Goal: Task Accomplishment & Management: Complete application form

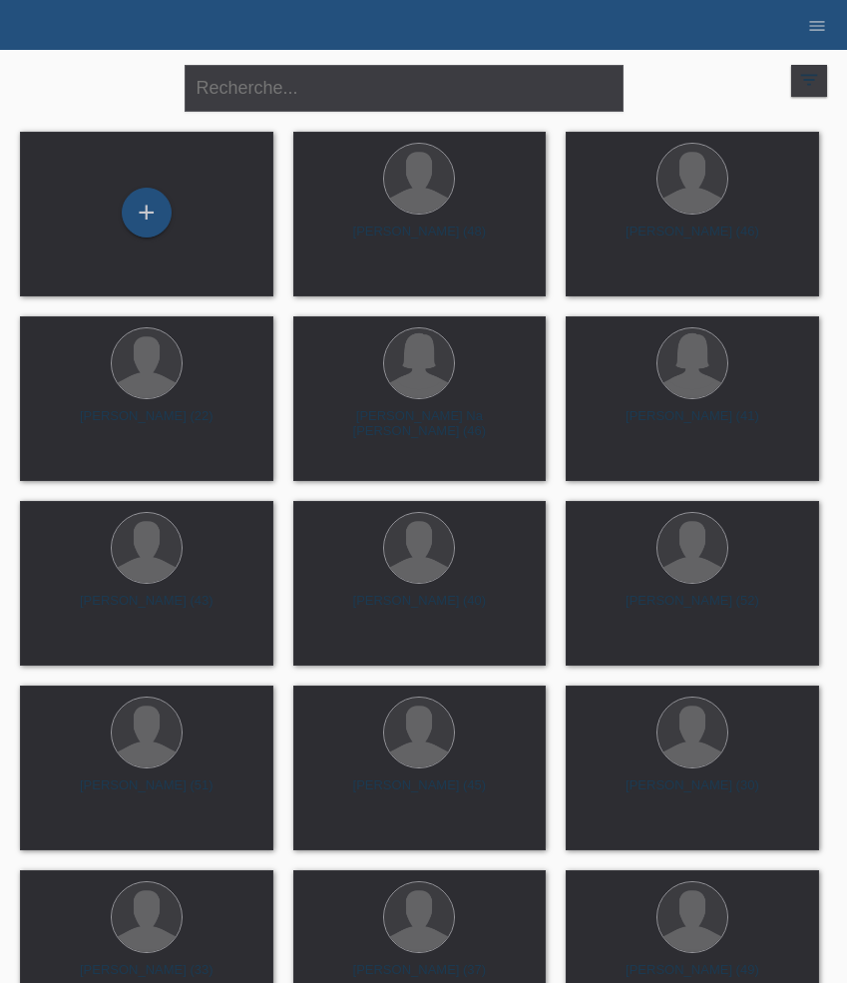
click at [144, 211] on div "+" at bounding box center [147, 213] width 50 height 50
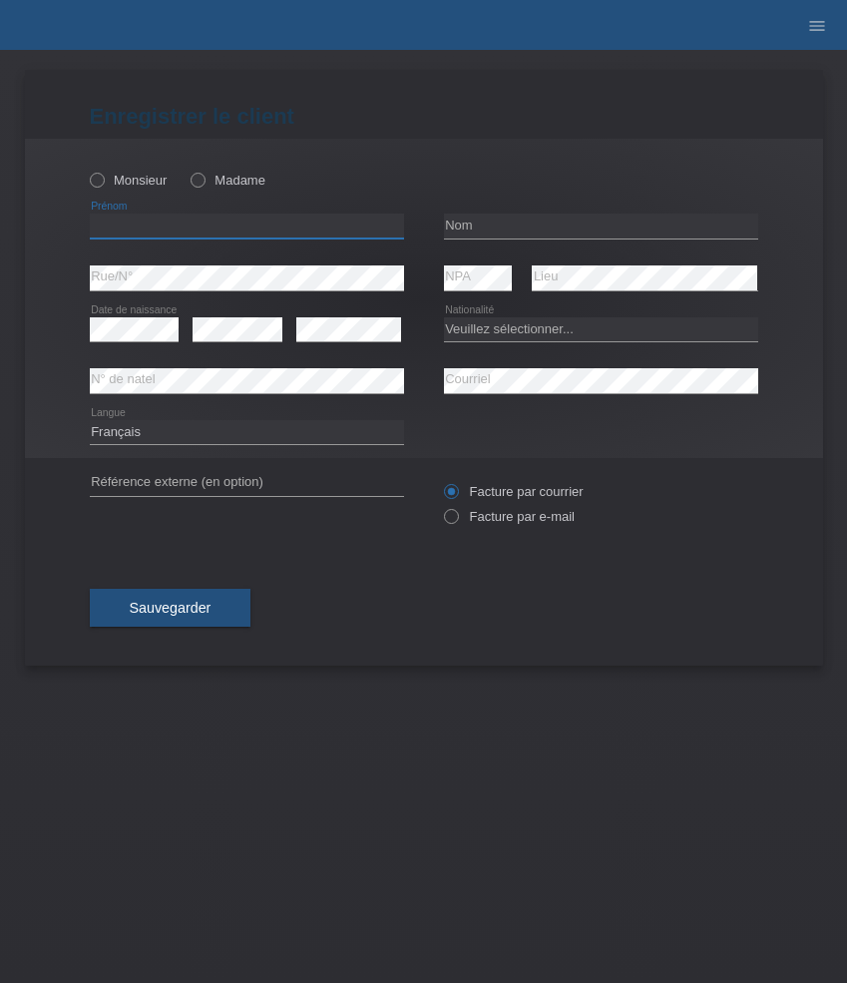
click at [186, 222] on input "text" at bounding box center [247, 226] width 314 height 25
paste input "[PERSON_NAME]"
type input "[PERSON_NAME]"
click at [147, 176] on label "Monsieur" at bounding box center [129, 180] width 78 height 15
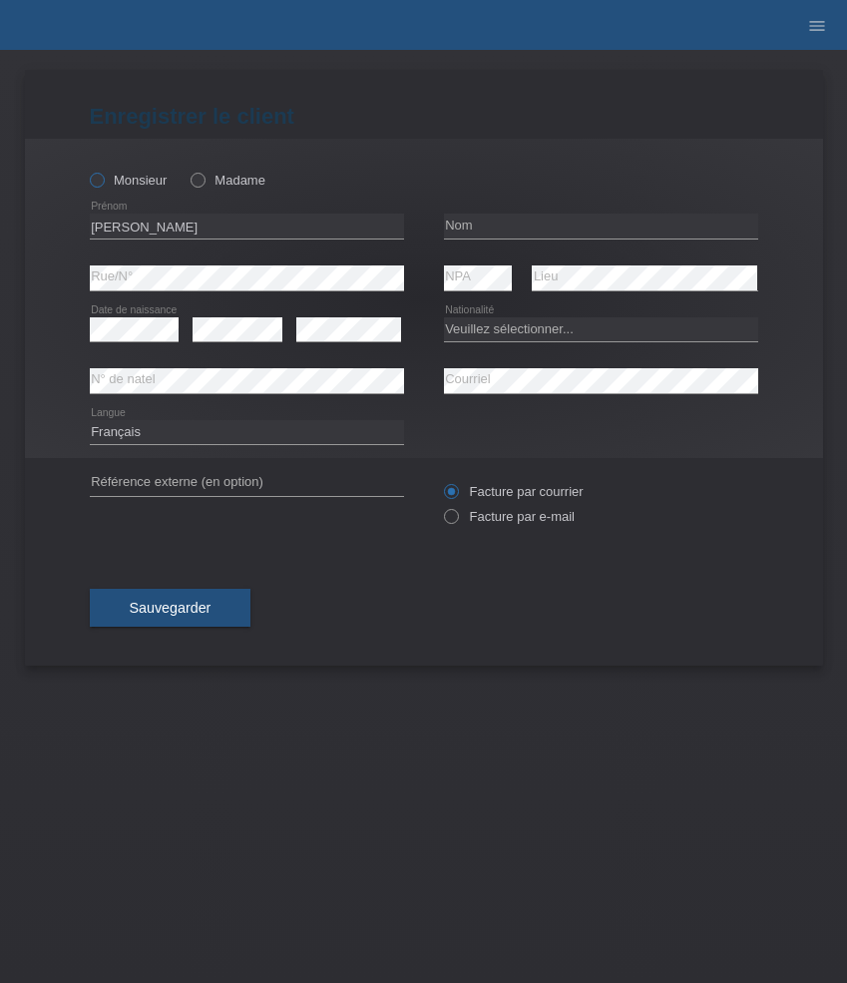
click at [103, 176] on input "Monsieur" at bounding box center [96, 179] width 13 height 13
radio input "true"
click at [500, 225] on input "text" at bounding box center [601, 226] width 314 height 25
paste input "Heizmann"
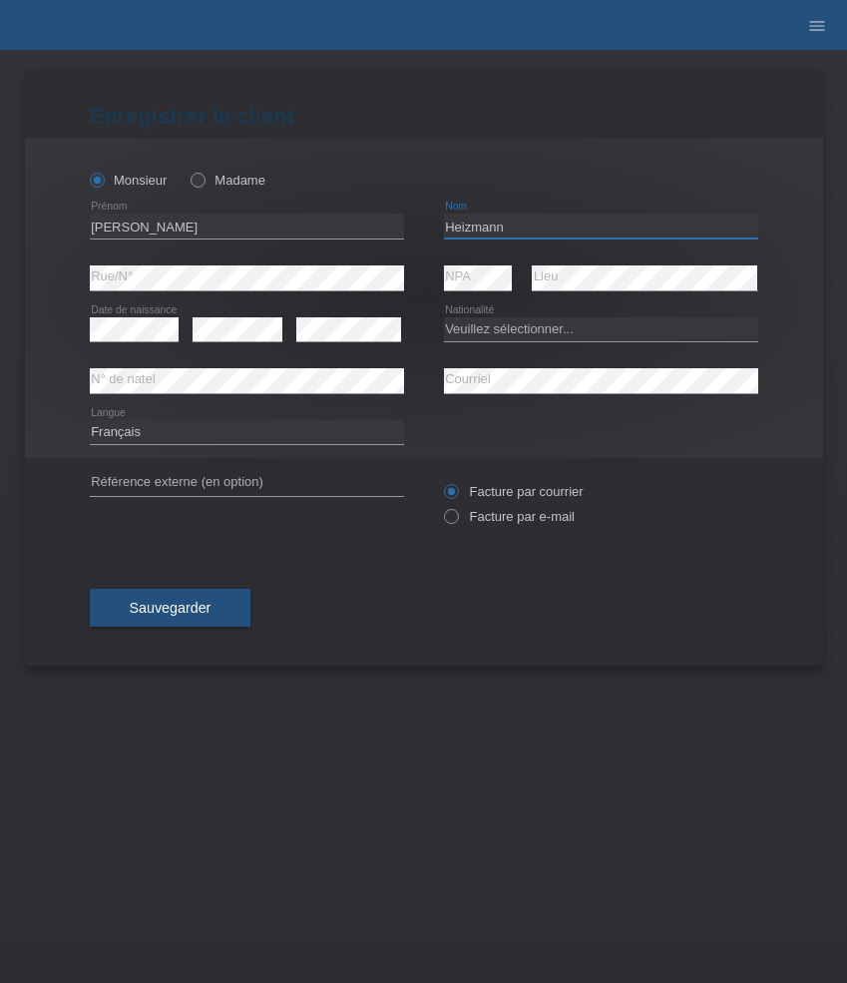
type input "Heizmann"
click at [568, 327] on select "Veuillez sélectionner... Suisse Allemagne Autriche Liechtenstein ------------ A…" at bounding box center [601, 329] width 314 height 24
select select "CH"
click at [444, 317] on select "Veuillez sélectionner... Suisse Allemagne Autriche Liechtenstein ------------ A…" at bounding box center [601, 329] width 314 height 24
click at [216, 342] on icon at bounding box center [238, 341] width 90 height 1
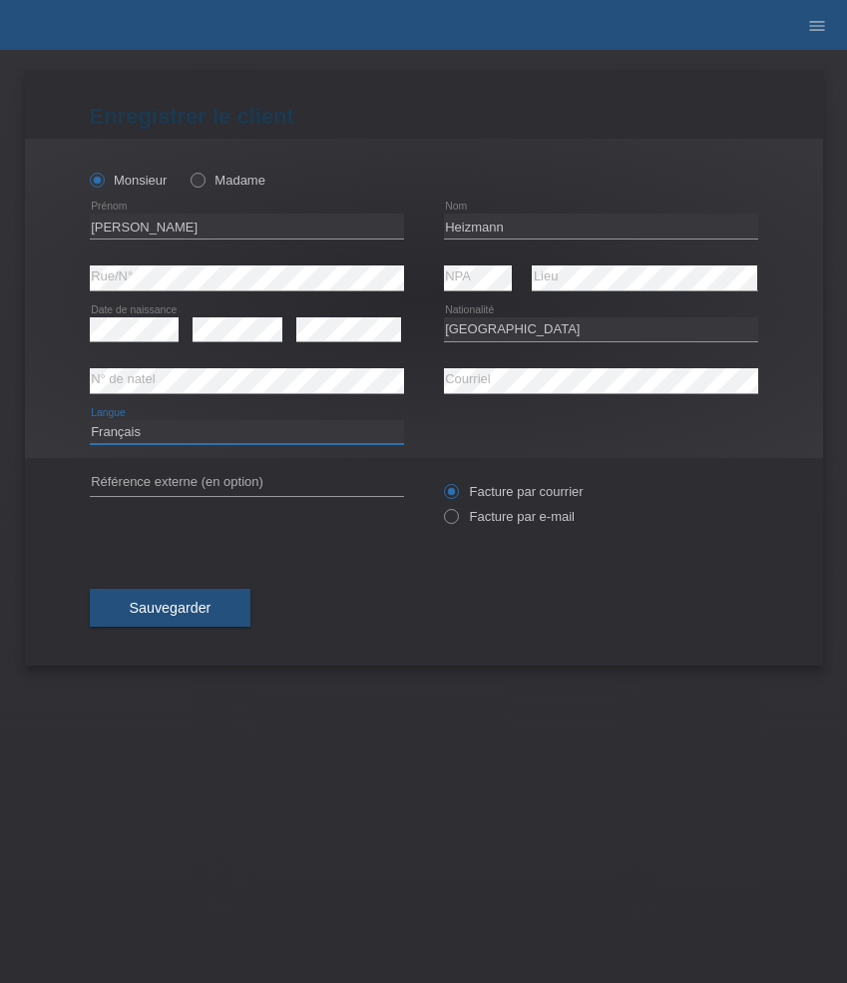
click at [246, 436] on select "Deutsch Français Italiano English" at bounding box center [247, 432] width 314 height 24
select select "de"
click at [90, 420] on select "Deutsch Français Italiano English" at bounding box center [247, 432] width 314 height 24
click at [502, 519] on label "Facture par e-mail" at bounding box center [509, 516] width 131 height 15
click at [457, 519] on input "Facture par e-mail" at bounding box center [450, 521] width 13 height 25
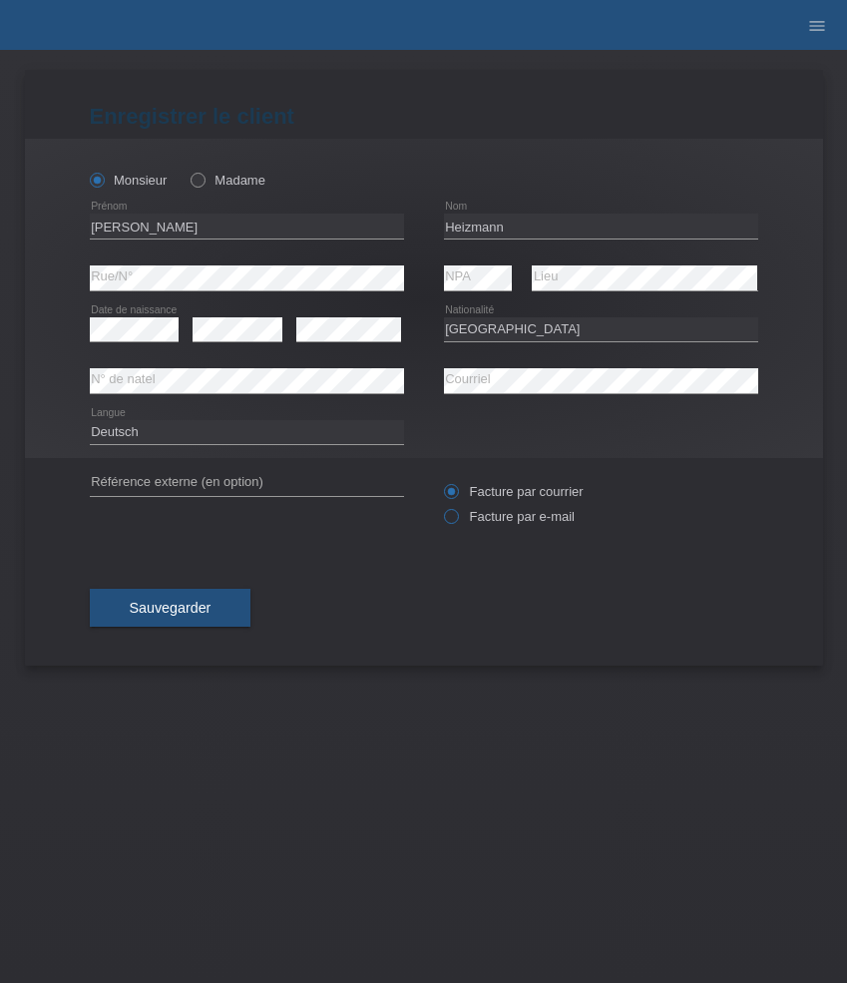
radio input "true"
click at [187, 600] on button "Sauvegarder" at bounding box center [171, 608] width 162 height 38
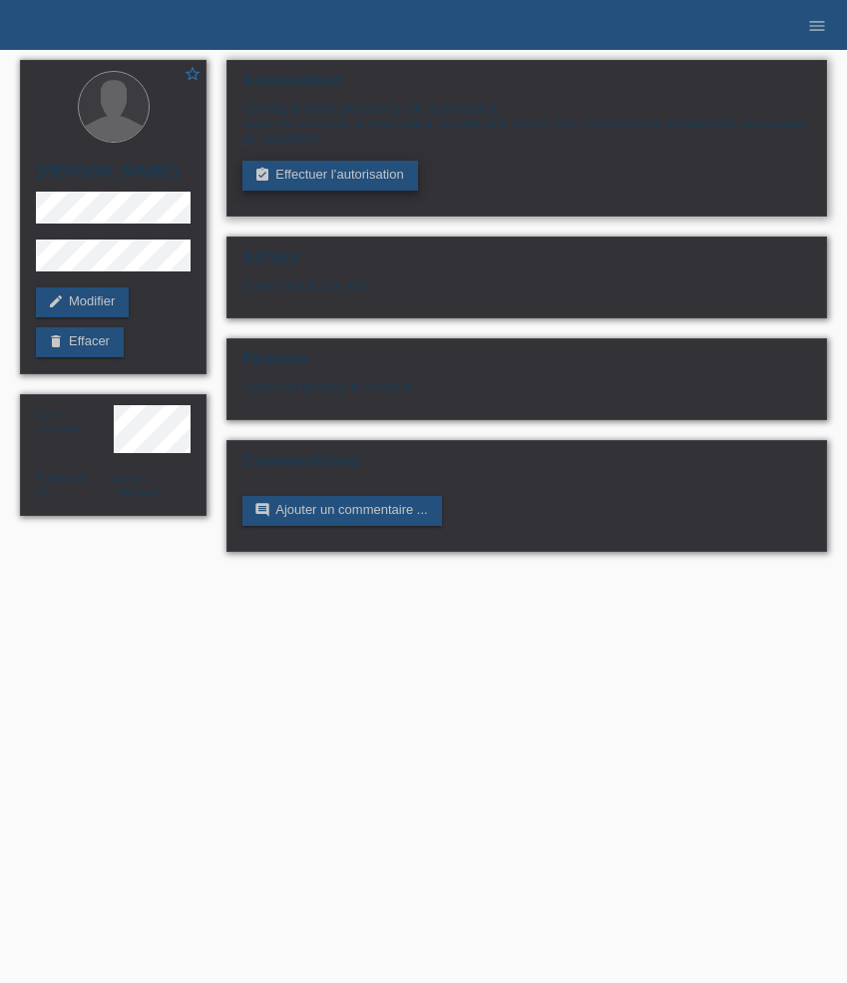
click at [267, 178] on icon "assignment_turned_in" at bounding box center [262, 175] width 16 height 16
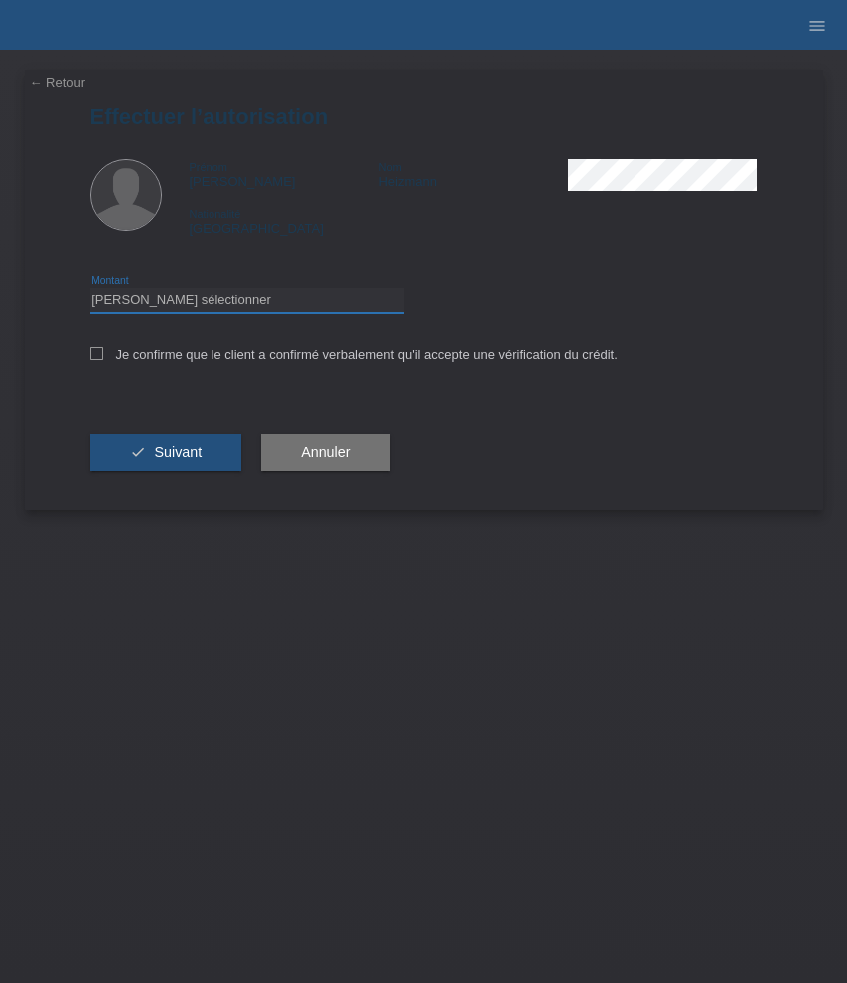
click at [212, 308] on select "Veuillez sélectionner CHF 1.00 - CHF 499.00 CHF 500.00 - CHF 1'999.00 CHF 2'000…" at bounding box center [247, 300] width 314 height 24
select select "3"
click at [90, 291] on select "Veuillez sélectionner CHF 1.00 - CHF 499.00 CHF 500.00 - CHF 1'999.00 CHF 2'000…" at bounding box center [247, 300] width 314 height 24
click at [260, 353] on label "Je confirme que le client a confirmé verbalement qu'il accepte une vérification…" at bounding box center [354, 354] width 528 height 15
click at [103, 353] on input "Je confirme que le client a confirmé verbalement qu'il accepte une vérification…" at bounding box center [96, 353] width 13 height 13
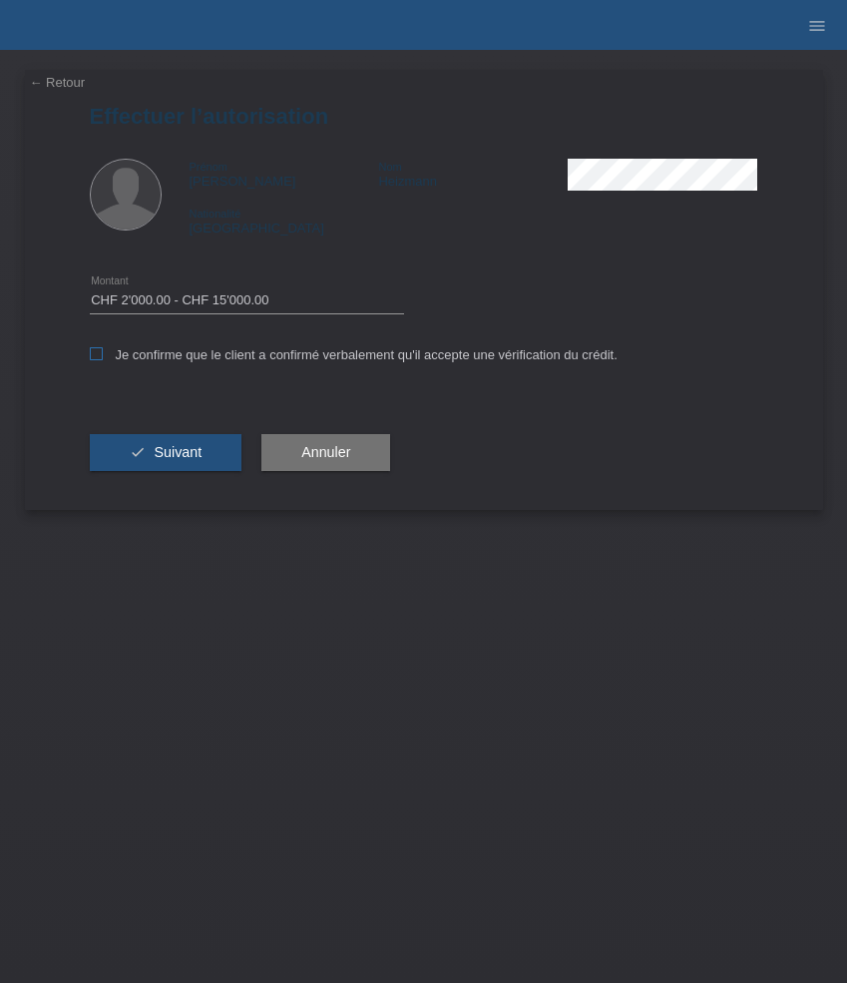
checkbox input "true"
click at [205, 429] on div "check Suivant" at bounding box center [166, 453] width 153 height 116
click at [196, 455] on span "Suivant" at bounding box center [178, 452] width 48 height 16
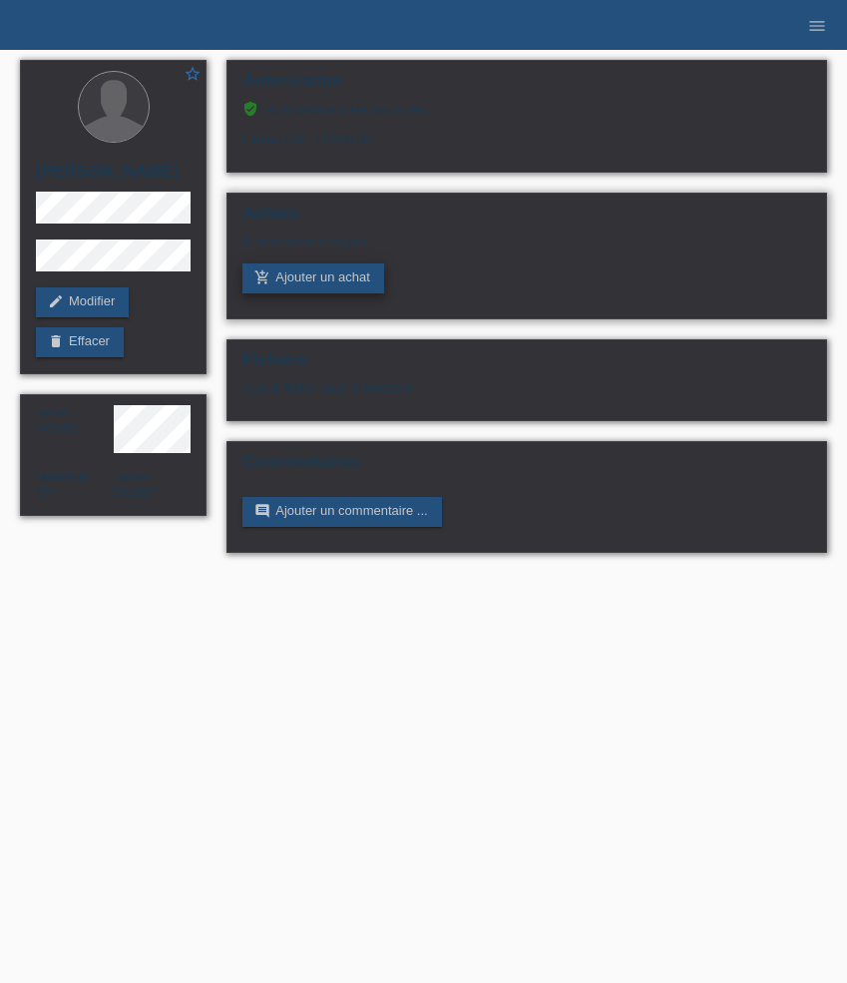
click at [351, 277] on link "add_shopping_cart Ajouter un achat" at bounding box center [313, 278] width 142 height 30
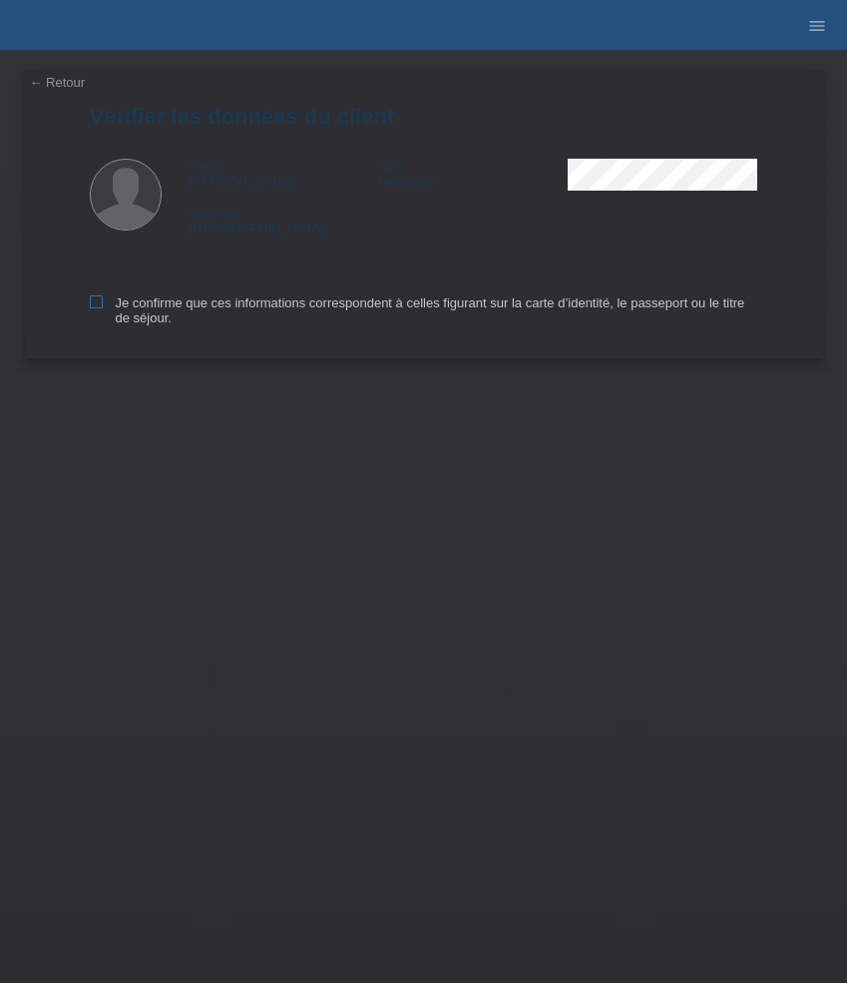
click at [148, 300] on label "Je confirme que ces informations correspondent à celles figurant sur la carte d…" at bounding box center [424, 310] width 669 height 30
click at [103, 300] on input "Je confirme que ces informations correspondent à celles figurant sur la carte d…" at bounding box center [96, 301] width 13 height 13
checkbox input "true"
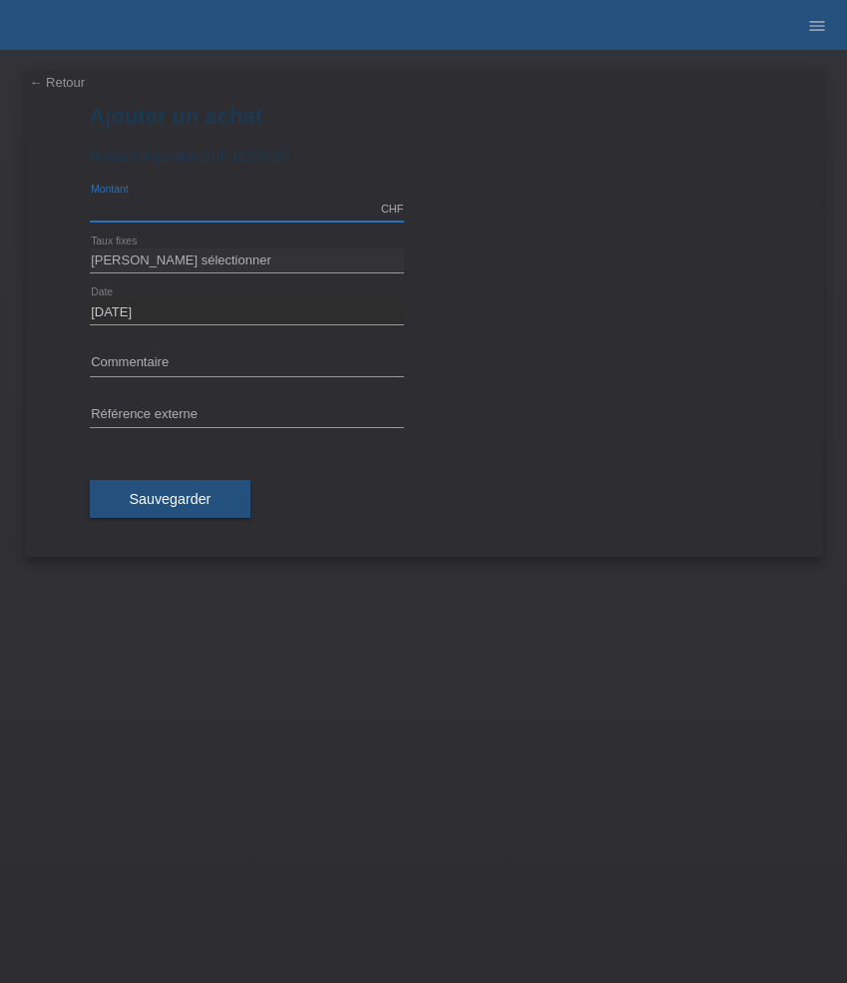
click at [219, 208] on input "text" at bounding box center [247, 209] width 314 height 25
type input "3834.00"
click at [215, 261] on select "Veuillez sélectionner 6 versements 12 versements 24 versements 36 versements 48…" at bounding box center [247, 260] width 314 height 24
select select "626"
click at [90, 248] on select "Veuillez sélectionner 6 versements 12 versements 24 versements 36 versements 48…" at bounding box center [247, 260] width 314 height 24
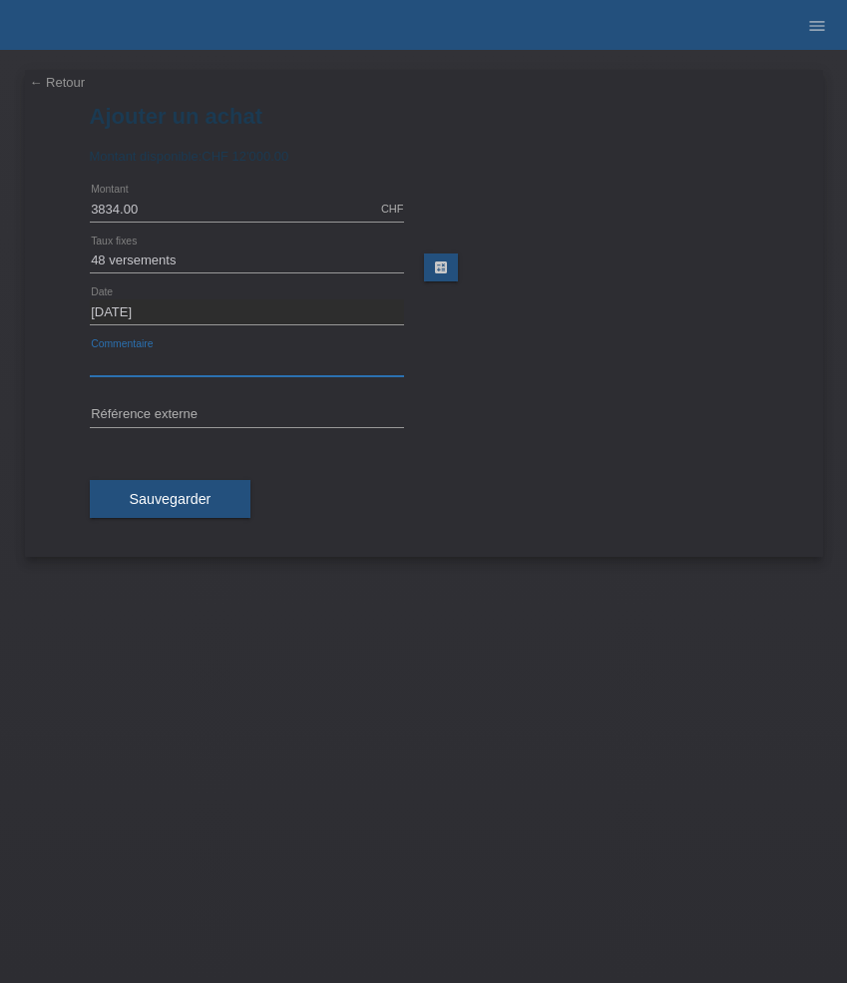
click at [258, 361] on input "text" at bounding box center [247, 363] width 314 height 25
paste input "Breitling Navitimer - 32mm A77320E61A2P2"
type input "Breitling Navitimer - 32mm A77320E61A2P2"
click at [229, 406] on input "text" at bounding box center [247, 415] width 314 height 25
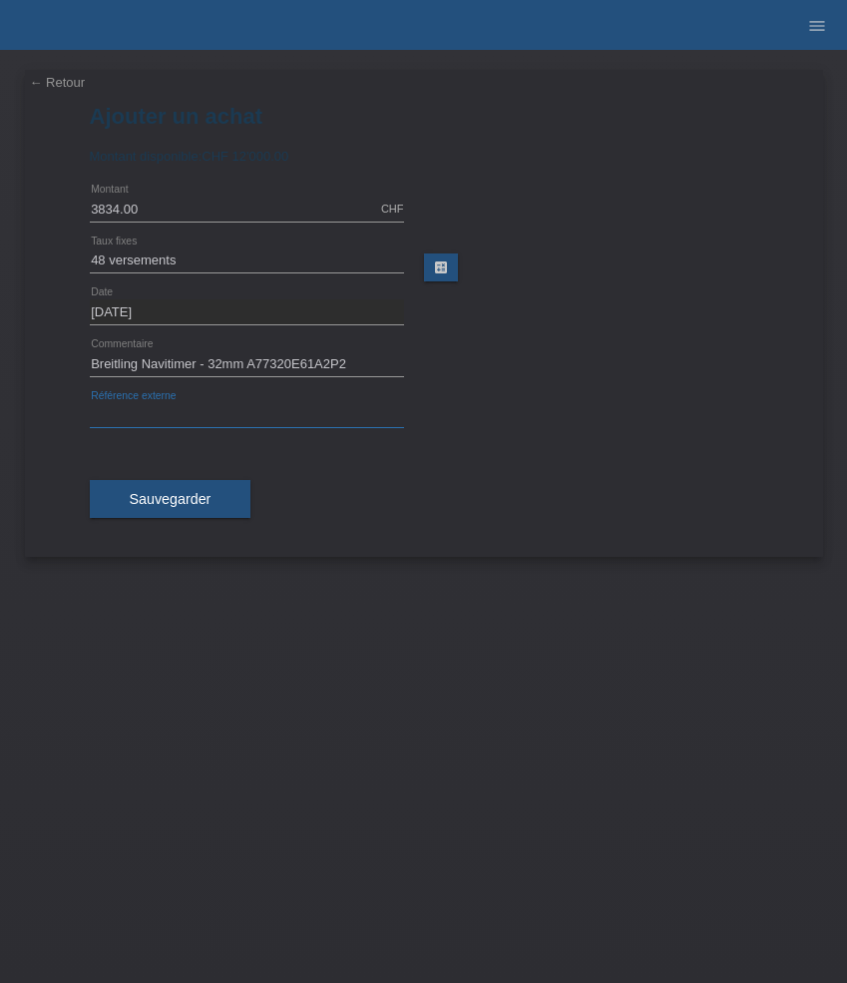
paste input "534070"
type input "534070"
click at [178, 497] on span "Sauvegarder" at bounding box center [171, 499] width 82 height 16
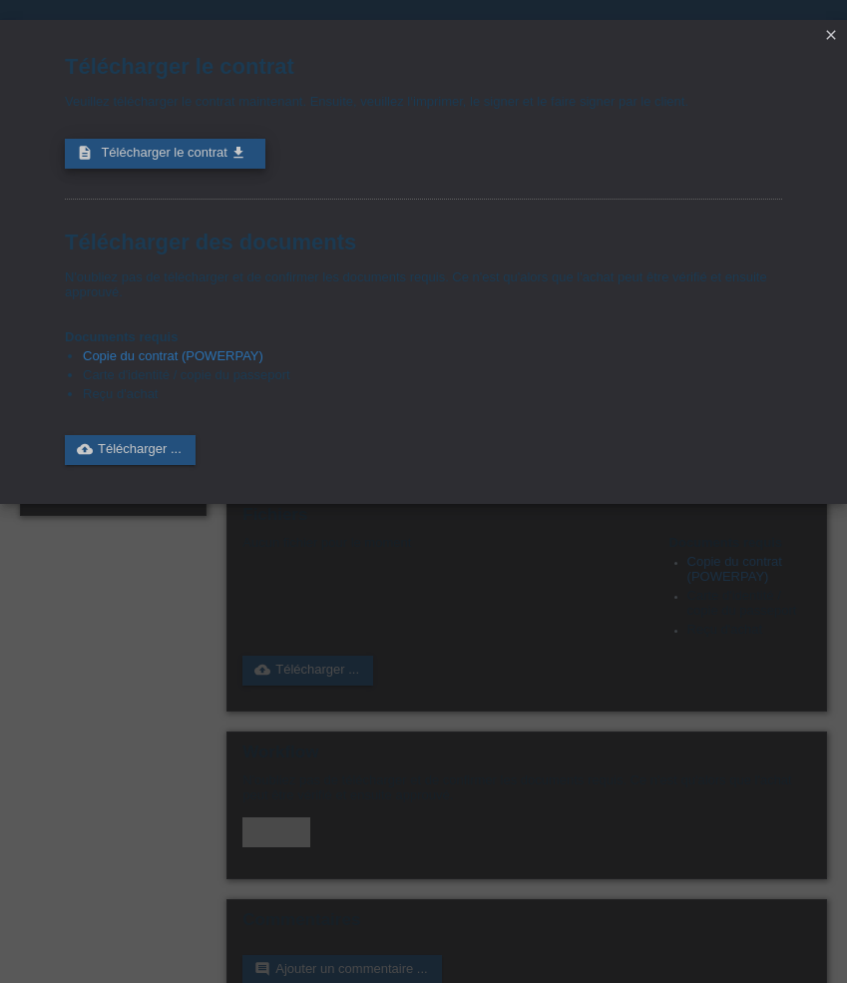
click at [230, 153] on link "description Télécharger le contrat get_app" at bounding box center [165, 154] width 201 height 30
